Goal: Task Accomplishment & Management: Manage account settings

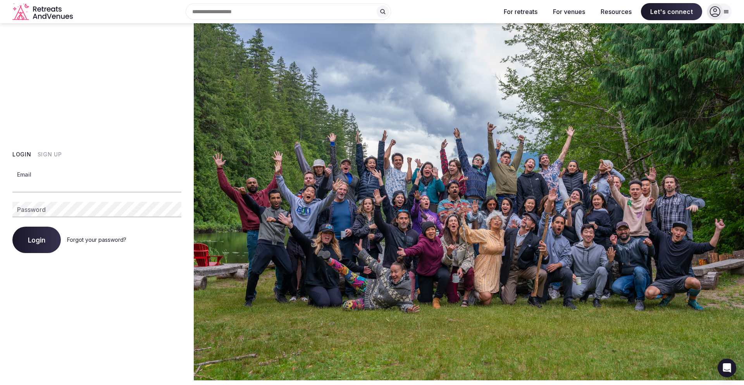
click at [112, 183] on input "Email" at bounding box center [96, 185] width 169 height 16
type input "**********"
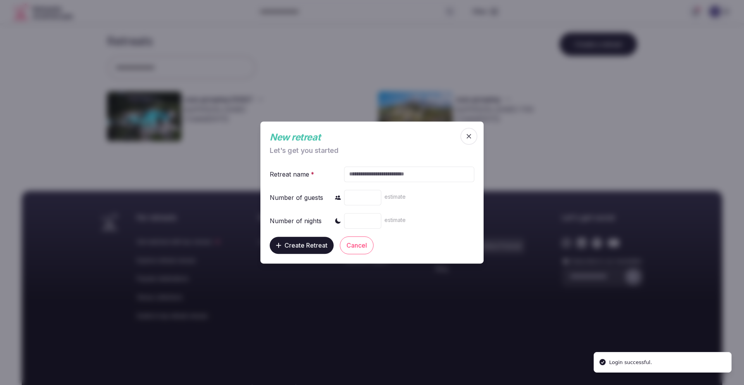
click at [475, 136] on span "button" at bounding box center [469, 136] width 17 height 17
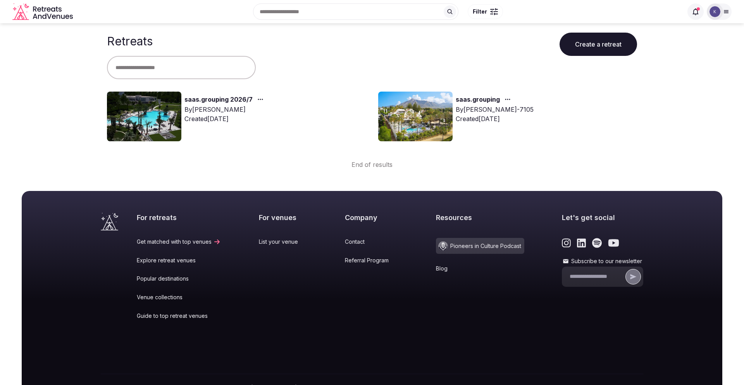
click at [197, 101] on link "saas.grouping 2026/7" at bounding box center [219, 100] width 68 height 10
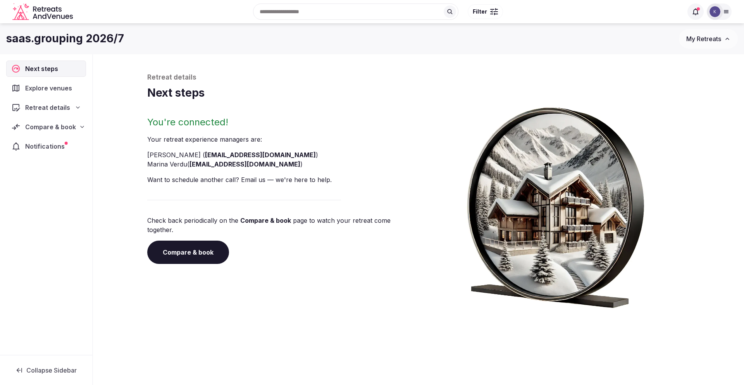
click at [55, 148] on span "Notifications" at bounding box center [46, 146] width 42 height 9
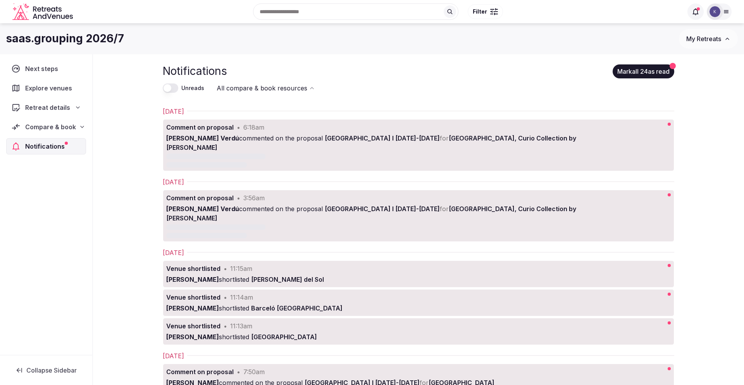
click at [307, 154] on div at bounding box center [393, 161] width 454 height 14
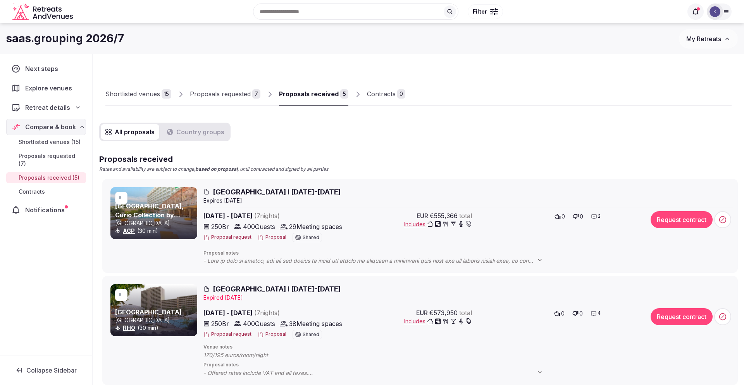
click at [420, 226] on span "Includes" at bounding box center [438, 224] width 68 height 8
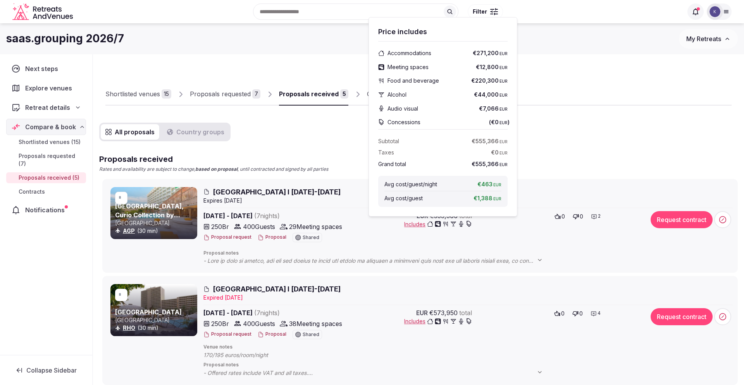
click at [264, 192] on span "[GEOGRAPHIC_DATA] I [DATE]-[DATE]" at bounding box center [277, 192] width 128 height 10
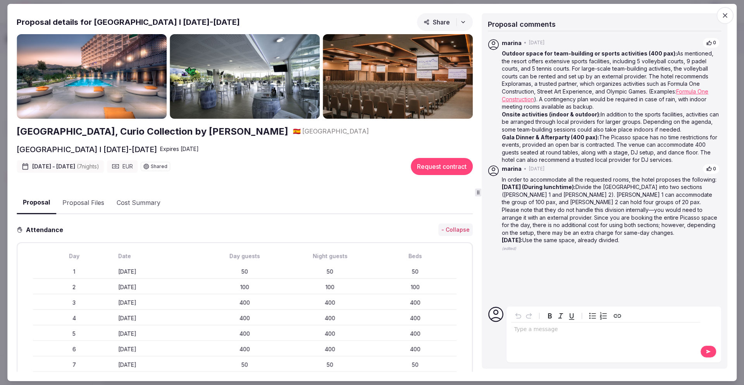
click at [674, 94] on link "Formula One Construction" at bounding box center [605, 95] width 207 height 14
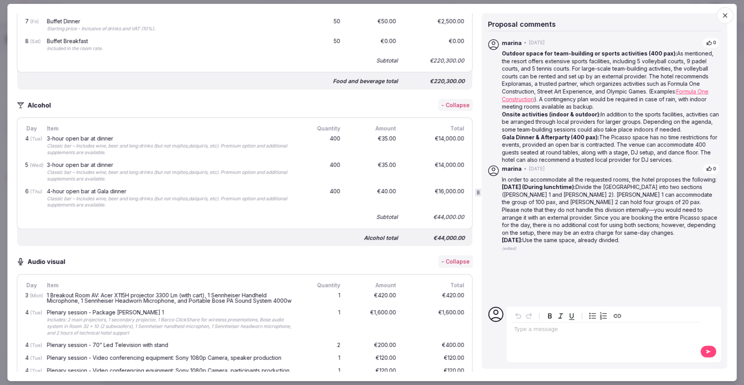
scroll to position [1593, 0]
